Goal: Check status: Check status

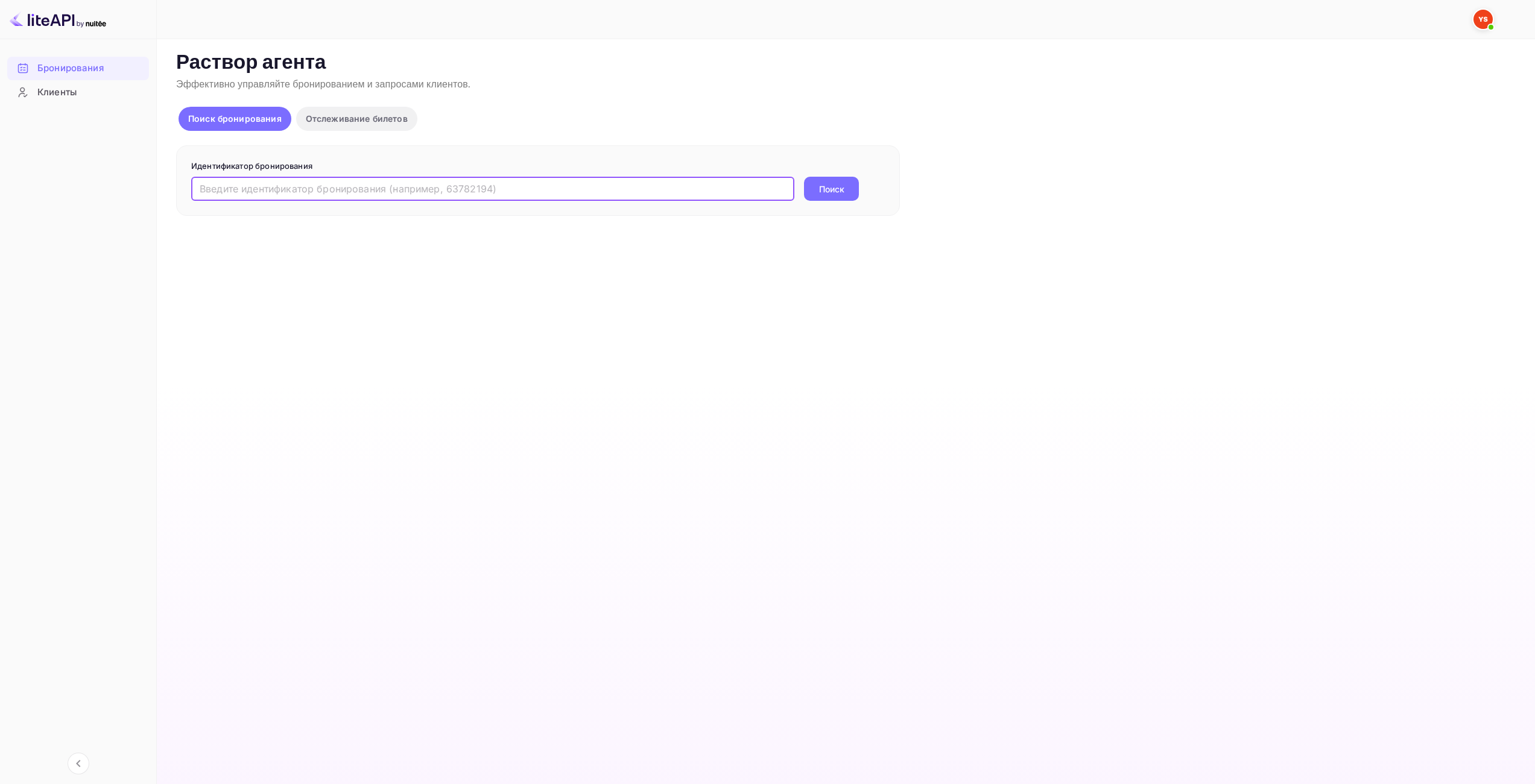
click at [645, 185] on input "text" at bounding box center [493, 188] width 603 height 24
type input "9807605"
click at [836, 180] on button "Поиск" at bounding box center [832, 188] width 55 height 24
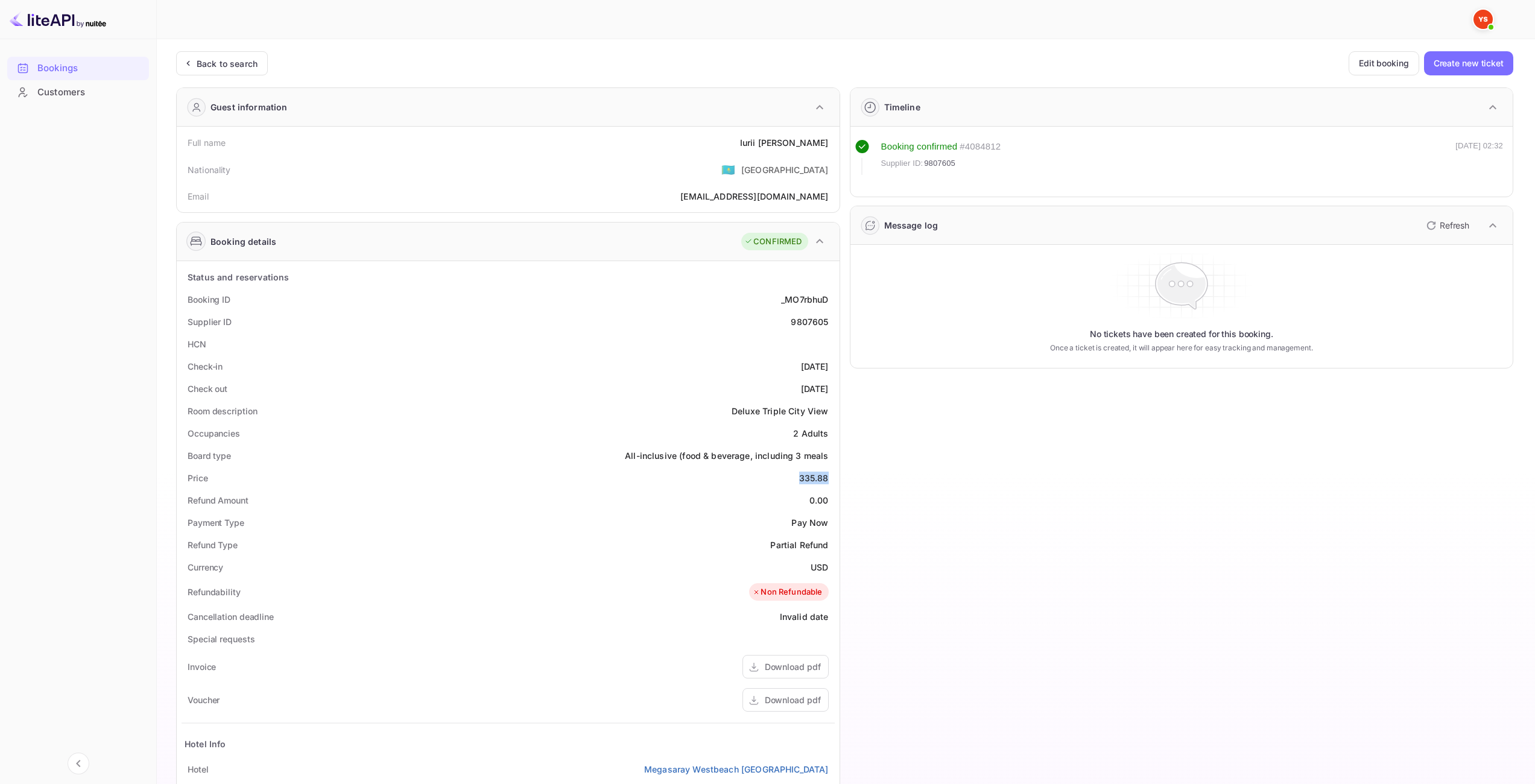
drag, startPoint x: 800, startPoint y: 477, endPoint x: 828, endPoint y: 472, distance: 28.4
click at [828, 472] on div "335.88" at bounding box center [814, 477] width 29 height 13
copy div "335.88"
drag, startPoint x: 814, startPoint y: 569, endPoint x: 822, endPoint y: 562, distance: 10.6
click at [828, 568] on ya-tr-span "USD" at bounding box center [819, 567] width 18 height 10
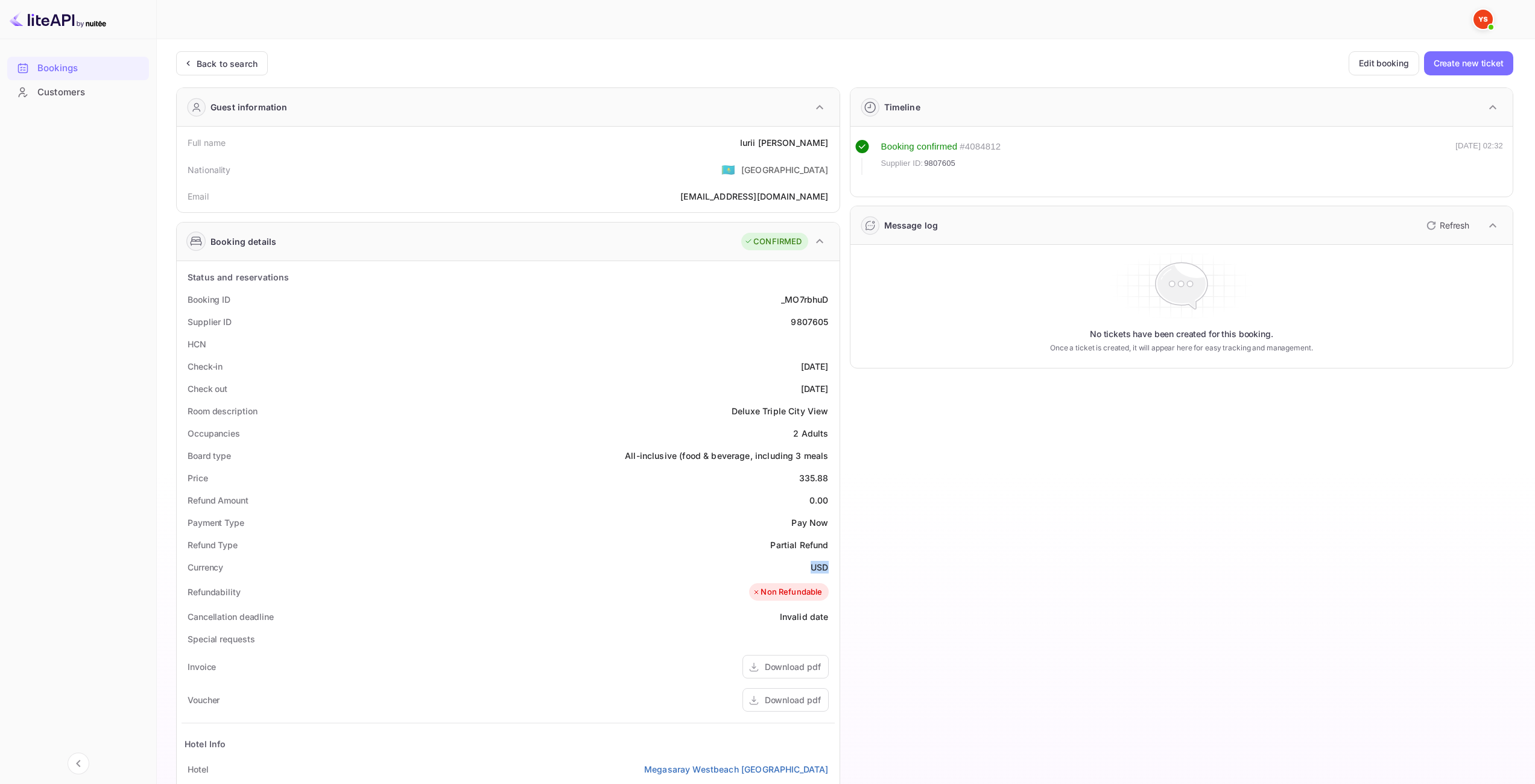
copy ya-tr-span "USD"
